Goal: Contribute content

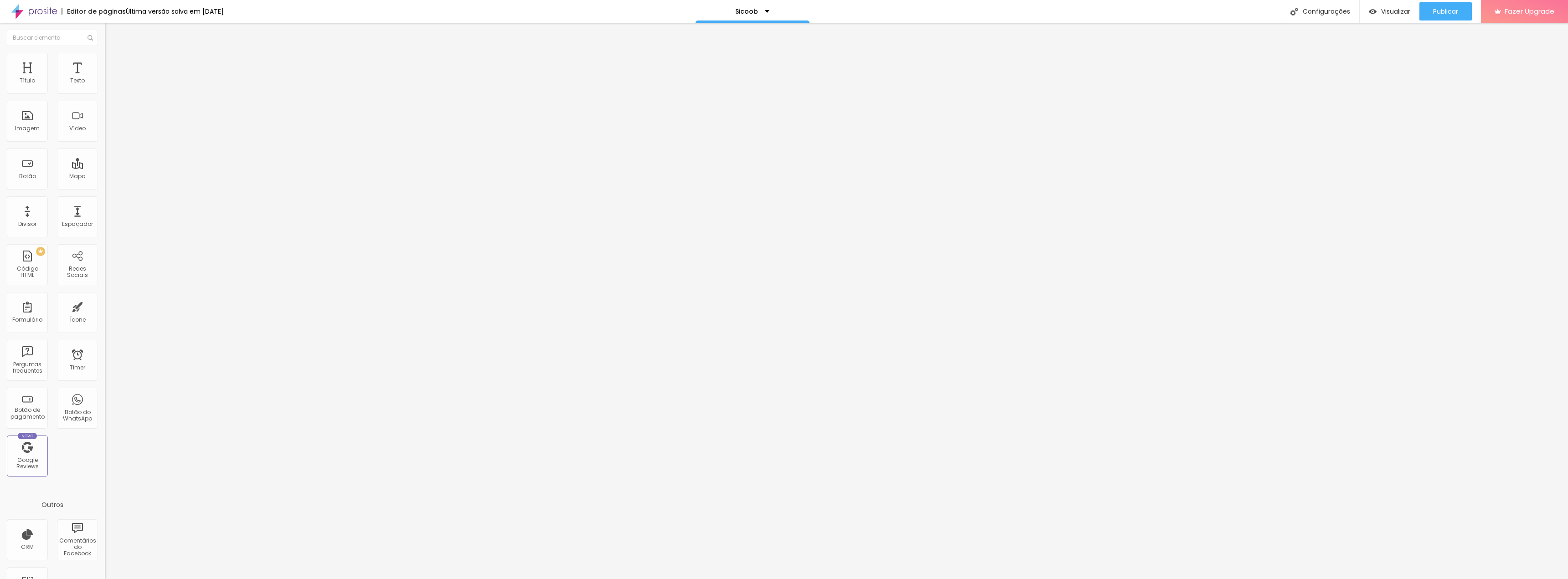
click at [105, 79] on div "< iframe src = "[URL][DOMAIN_NAME]" style = "width: 1200px; max-width: 100%; he…" at bounding box center [157, 79] width 105 height 0
click at [105, 79] on div "< iframe src = "https://gamma.app/embed/jmuequ9mvzhf2n9" style = "width: 1200px…" at bounding box center [157, 79] width 105 height 0
click at [105, 78] on img at bounding box center [107, 75] width 5 height 5
drag, startPoint x: 636, startPoint y: 177, endPoint x: 594, endPoint y: 177, distance: 42.0
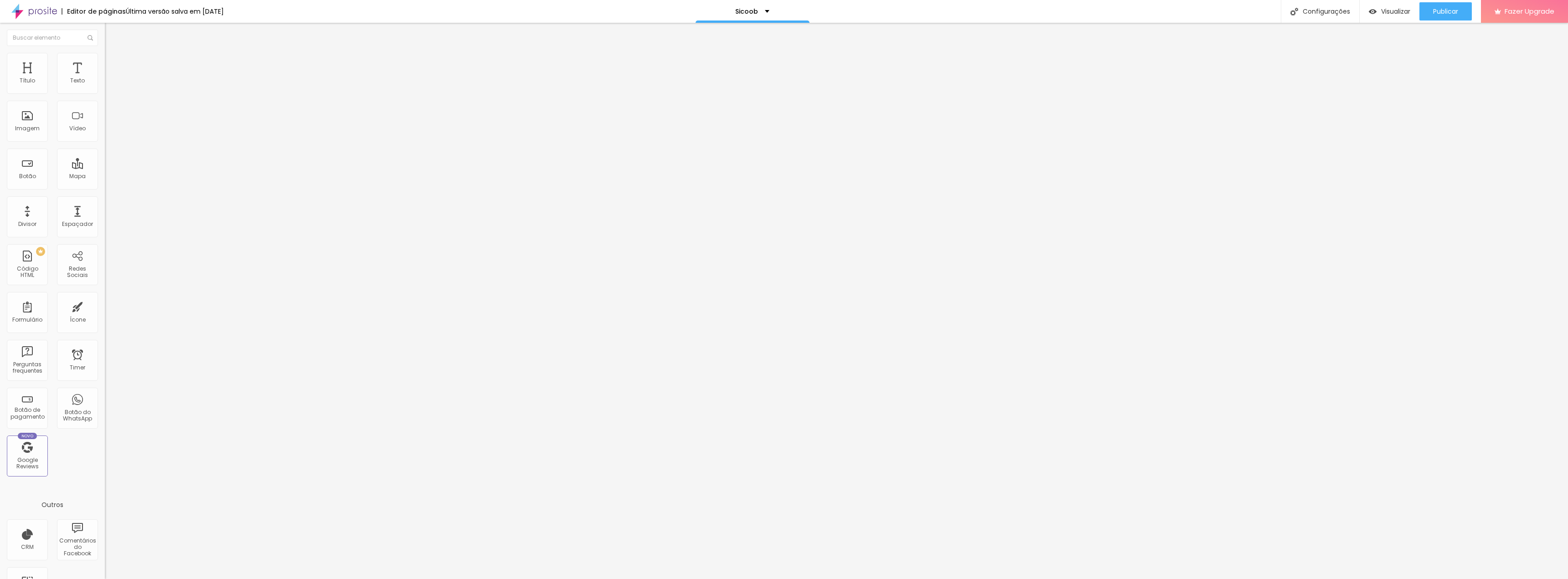
drag, startPoint x: 952, startPoint y: 178, endPoint x: 1013, endPoint y: 179, distance: 61.0
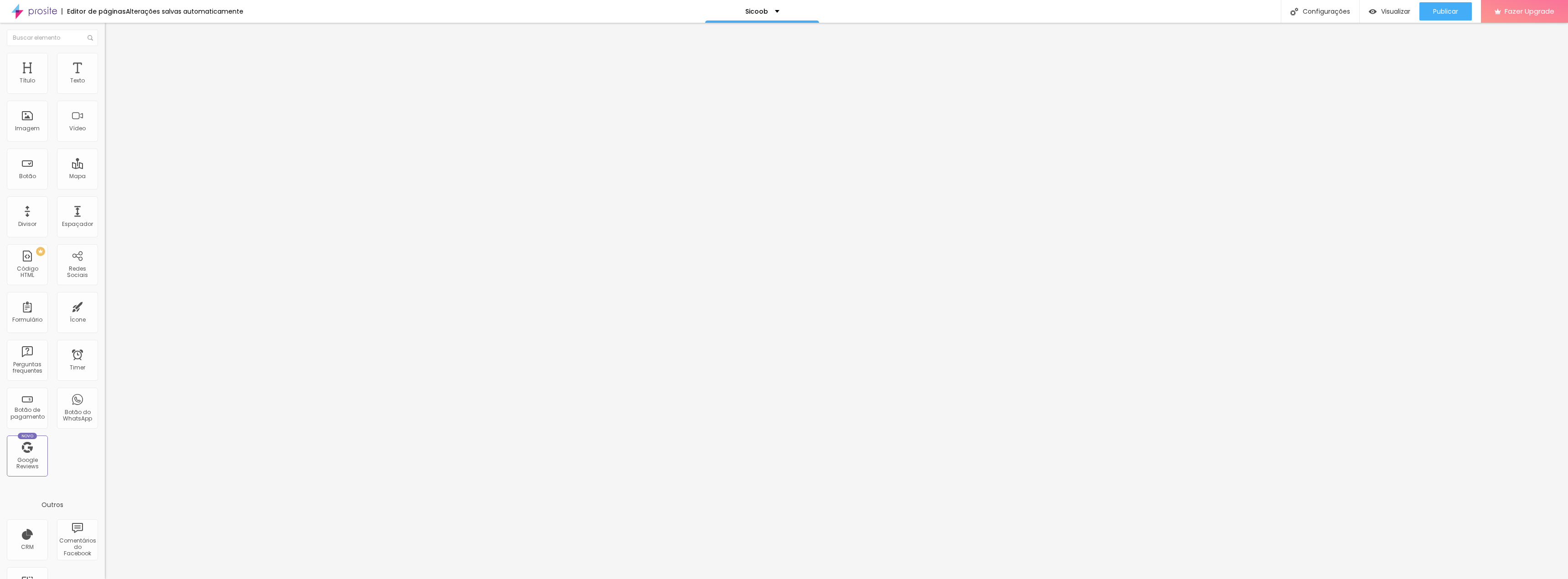
click at [952, 579] on div at bounding box center [784, 588] width 1568 height 8
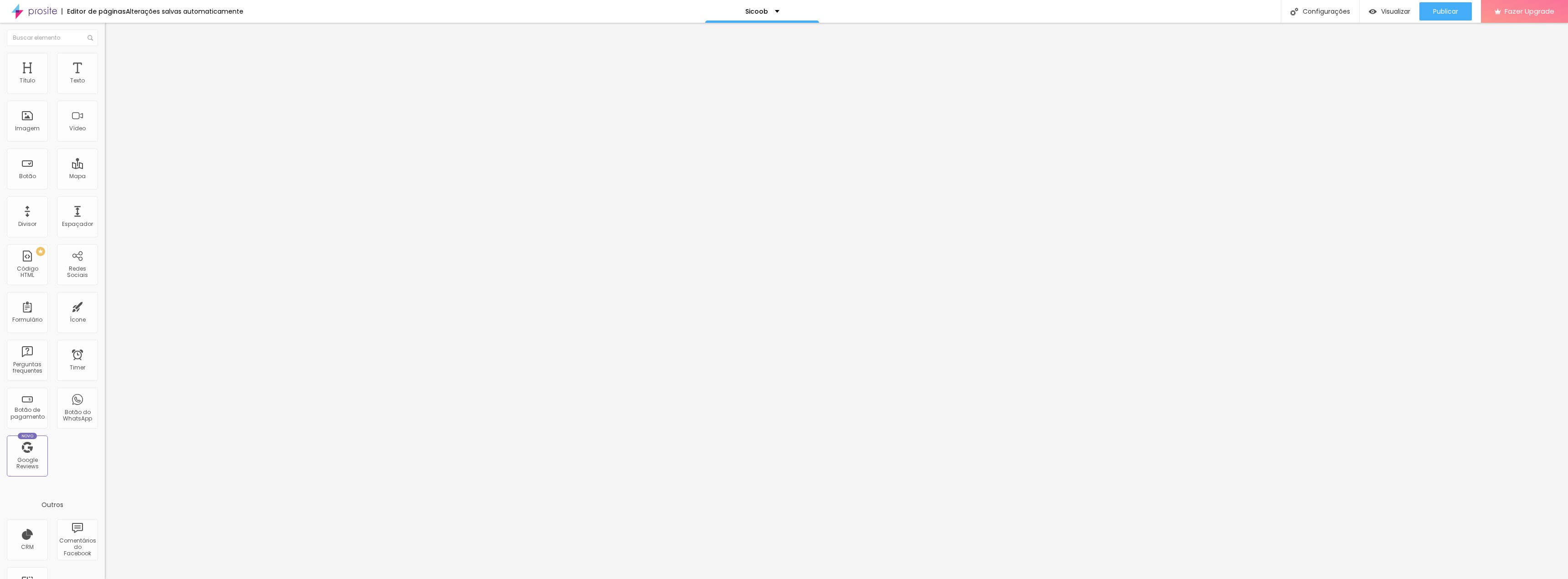
click at [105, 79] on div "ps://gamma.app/embed/jmuequ9mvzhf2n9" style="width: 1200px; max-width: 100%; he…" at bounding box center [157, 79] width 105 height 0
click at [105, 78] on img at bounding box center [107, 75] width 5 height 5
paste textarea
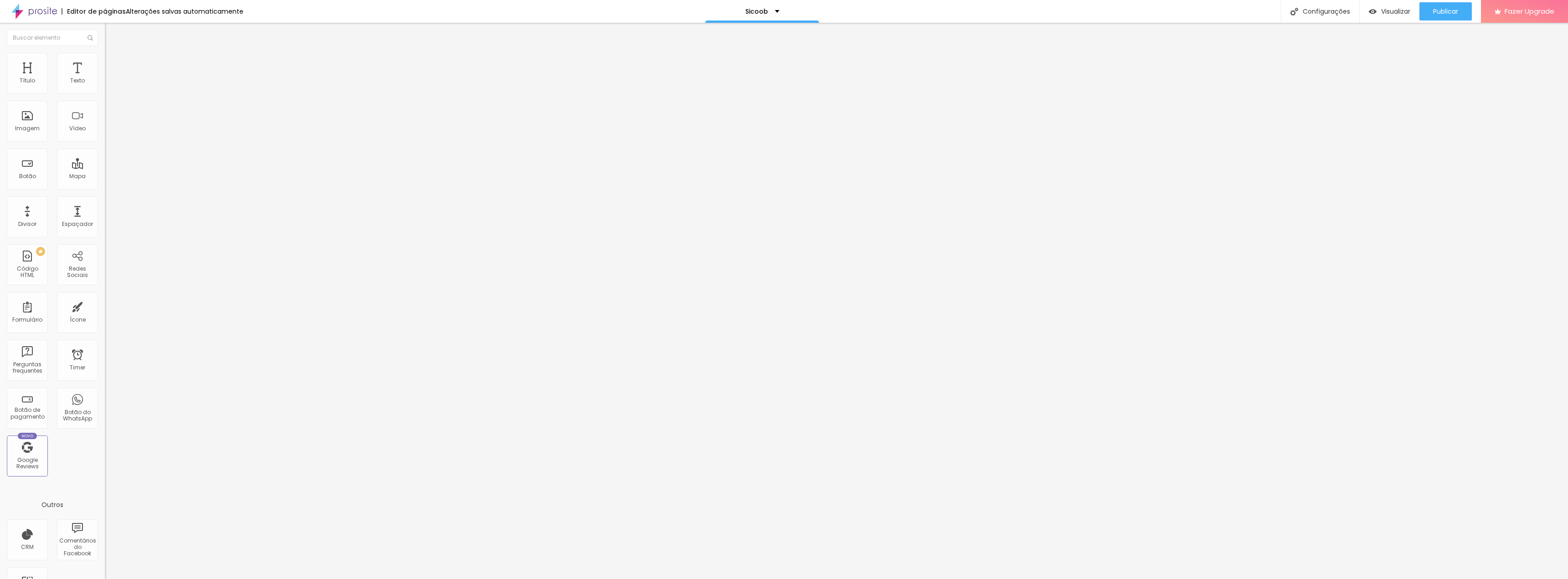
drag, startPoint x: 664, startPoint y: 176, endPoint x: 670, endPoint y: 176, distance: 6.0
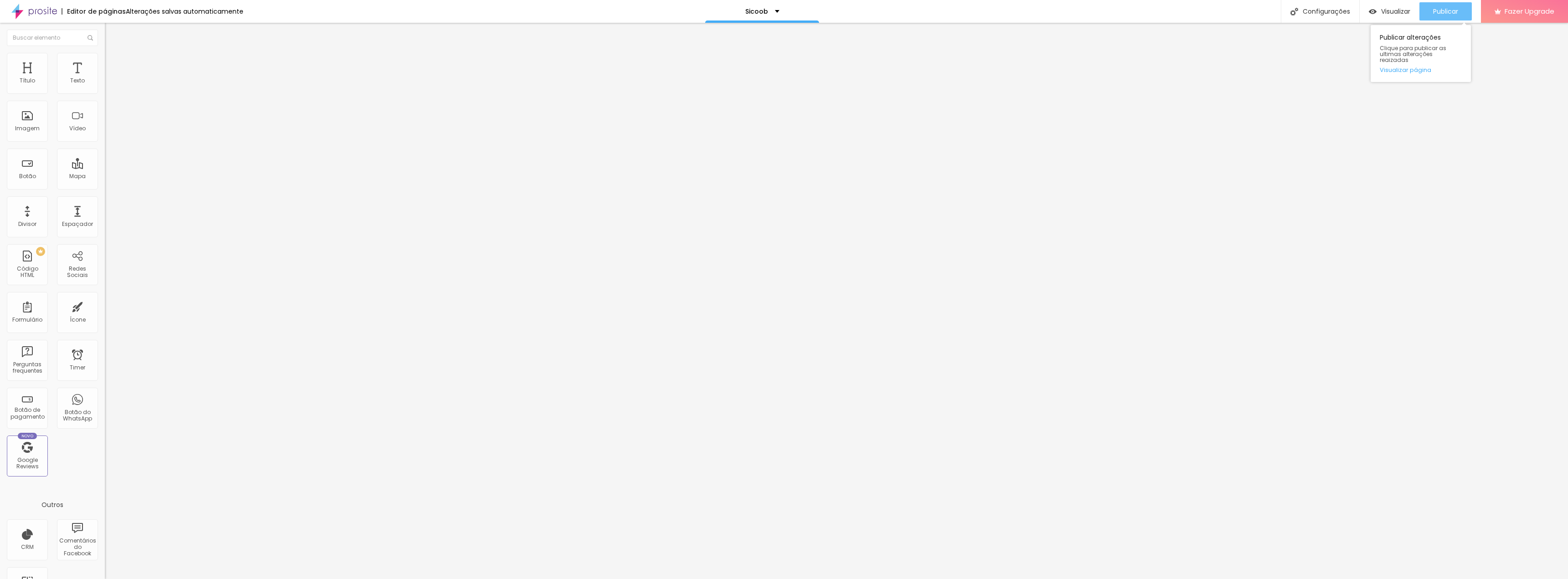
click at [1458, 11] on span "Publicar" at bounding box center [1445, 11] width 25 height 8
click at [1401, 11] on span "Visualizar" at bounding box center [1387, 11] width 29 height 8
click at [105, 79] on div "173 caracteres" at bounding box center [157, 74] width 105 height 12
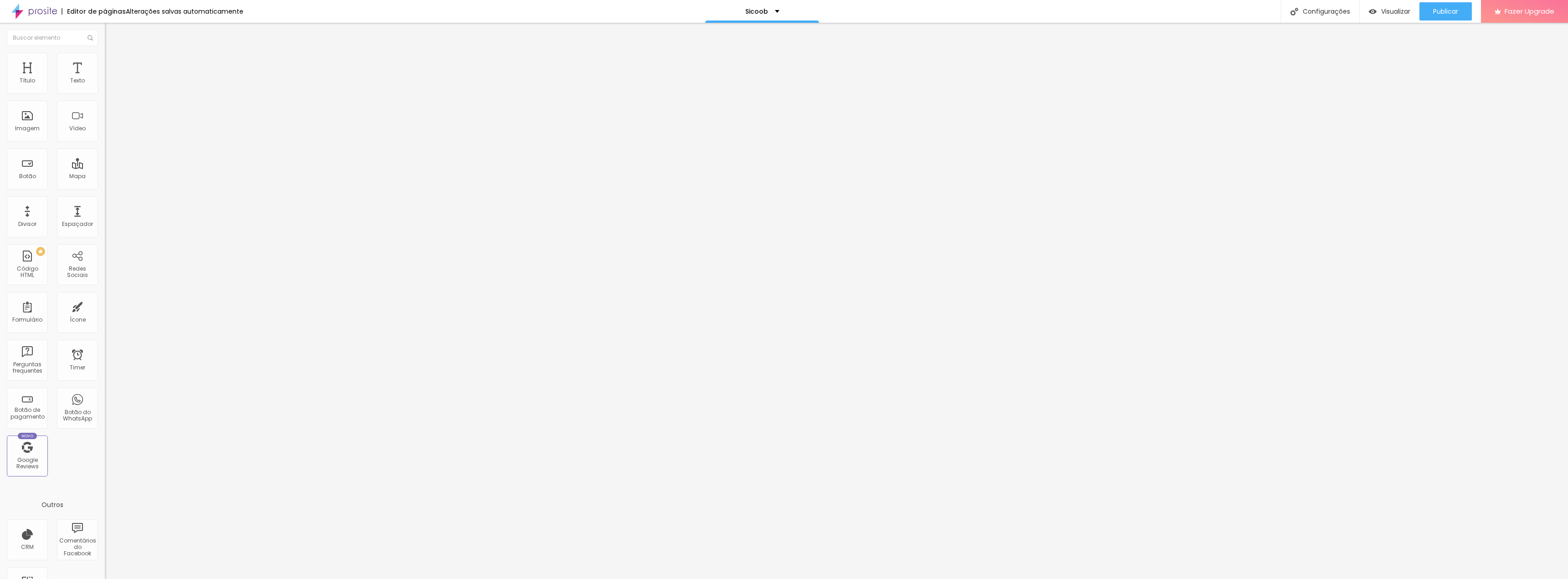
click at [105, 78] on img at bounding box center [107, 75] width 5 height 5
drag, startPoint x: 705, startPoint y: 180, endPoint x: 578, endPoint y: 180, distance: 127.0
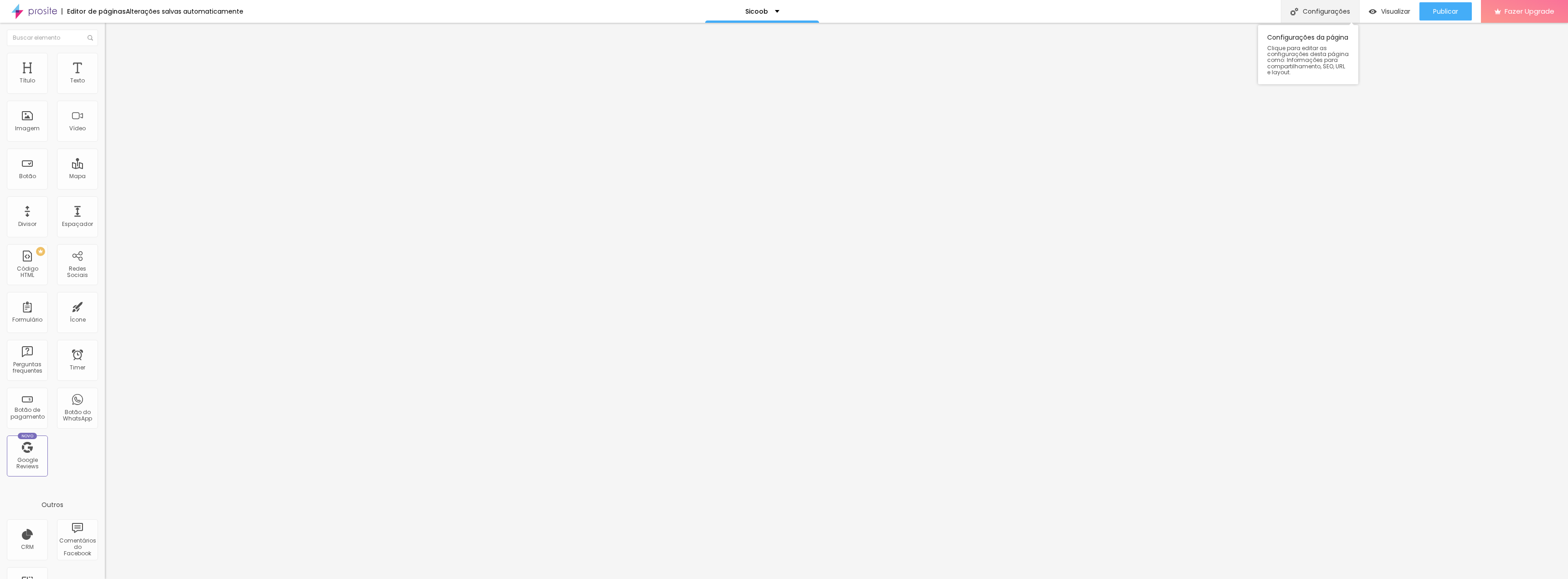
click at [1335, 14] on div "Configurações" at bounding box center [1319, 11] width 78 height 23
click at [950, 579] on div at bounding box center [784, 588] width 1568 height 8
